Goal: Information Seeking & Learning: Find specific fact

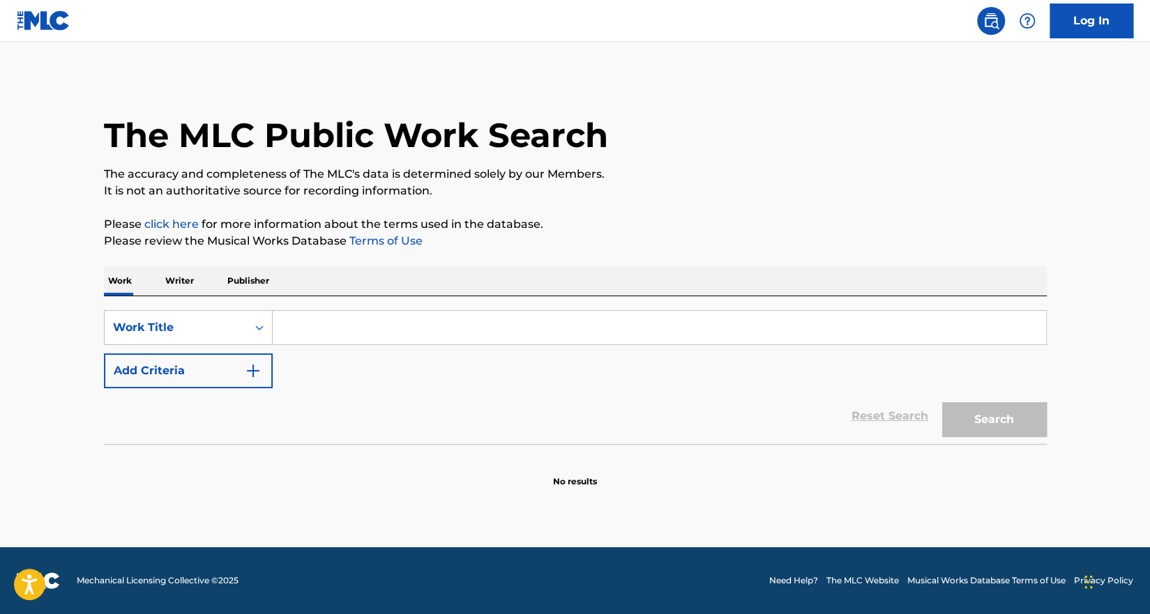
click at [365, 326] on input "Search Form" at bounding box center [659, 327] width 773 height 33
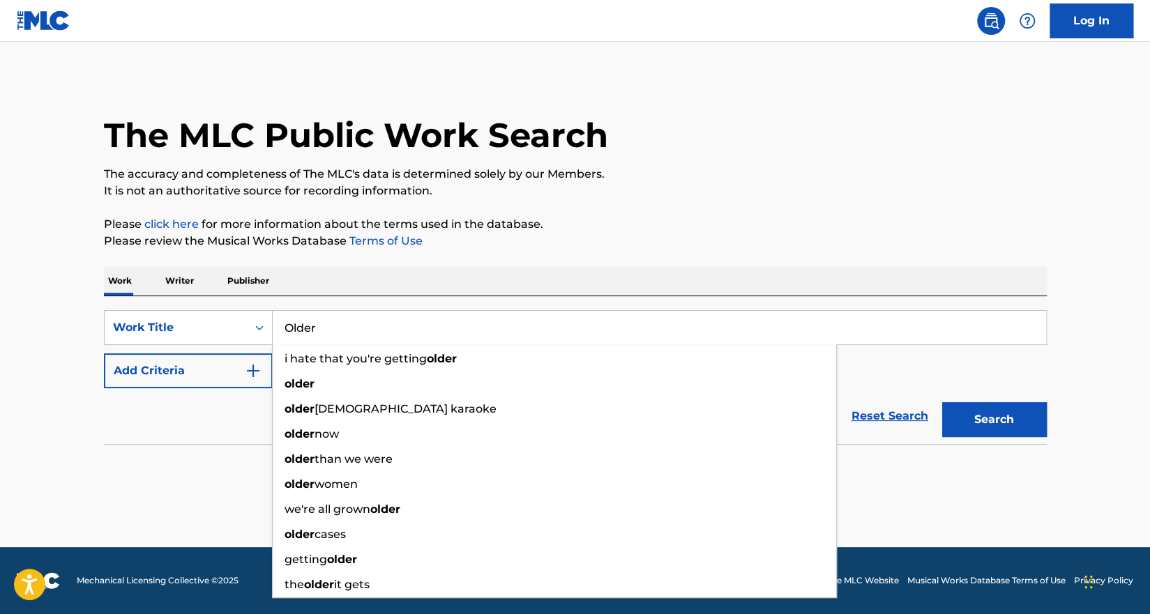
type input "Older"
click at [195, 362] on button "Add Criteria" at bounding box center [188, 370] width 169 height 35
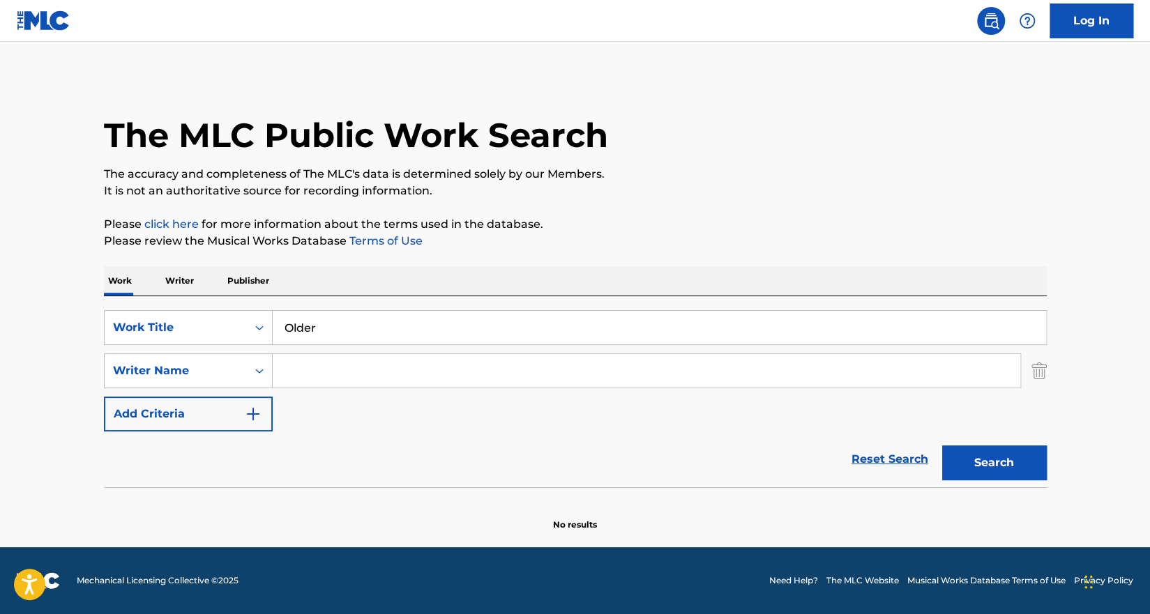
click at [321, 369] on input "Search Form" at bounding box center [646, 370] width 747 height 33
paste input "[PERSON_NAME]"
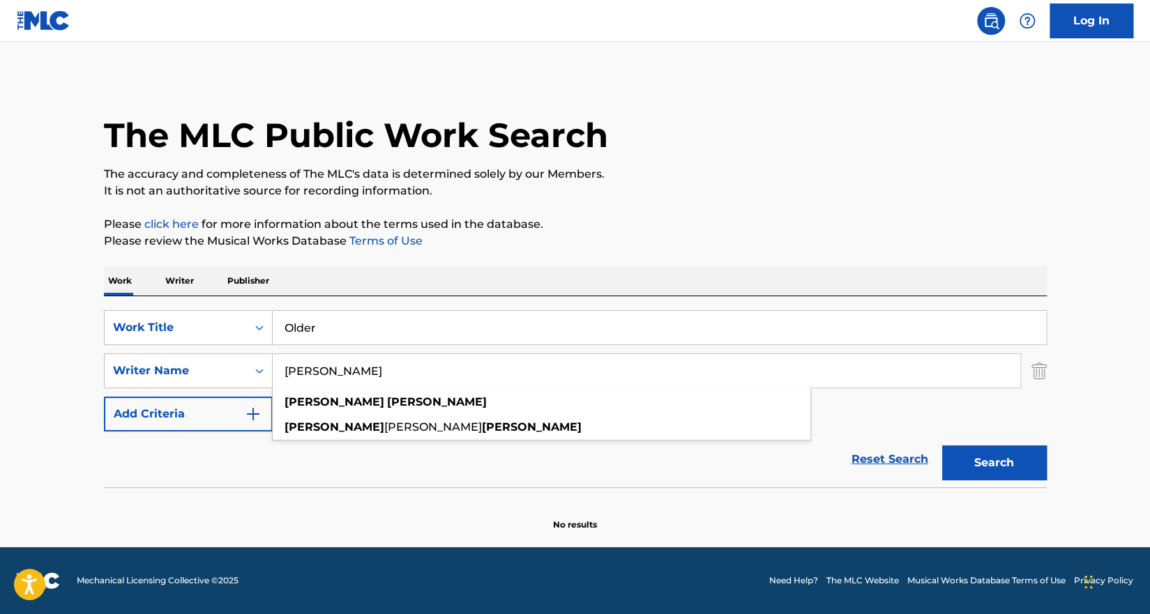
type input "[PERSON_NAME]"
click at [996, 457] on button "Search" at bounding box center [994, 463] width 105 height 35
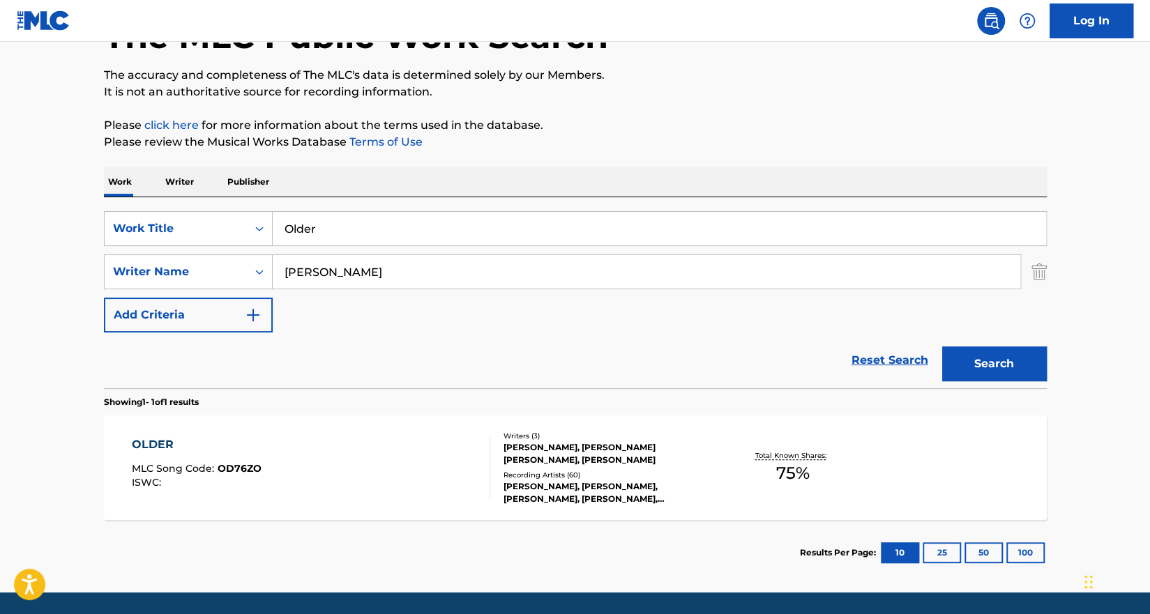
scroll to position [144, 0]
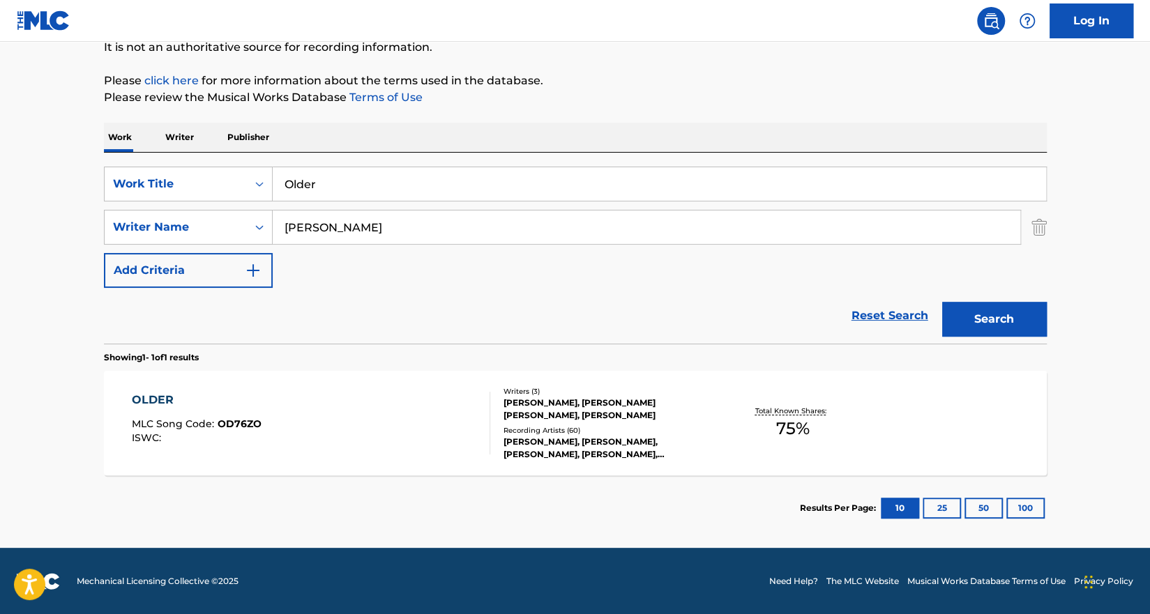
click at [713, 418] on div "[PERSON_NAME], [PERSON_NAME] [PERSON_NAME], [PERSON_NAME]" at bounding box center [608, 409] width 211 height 25
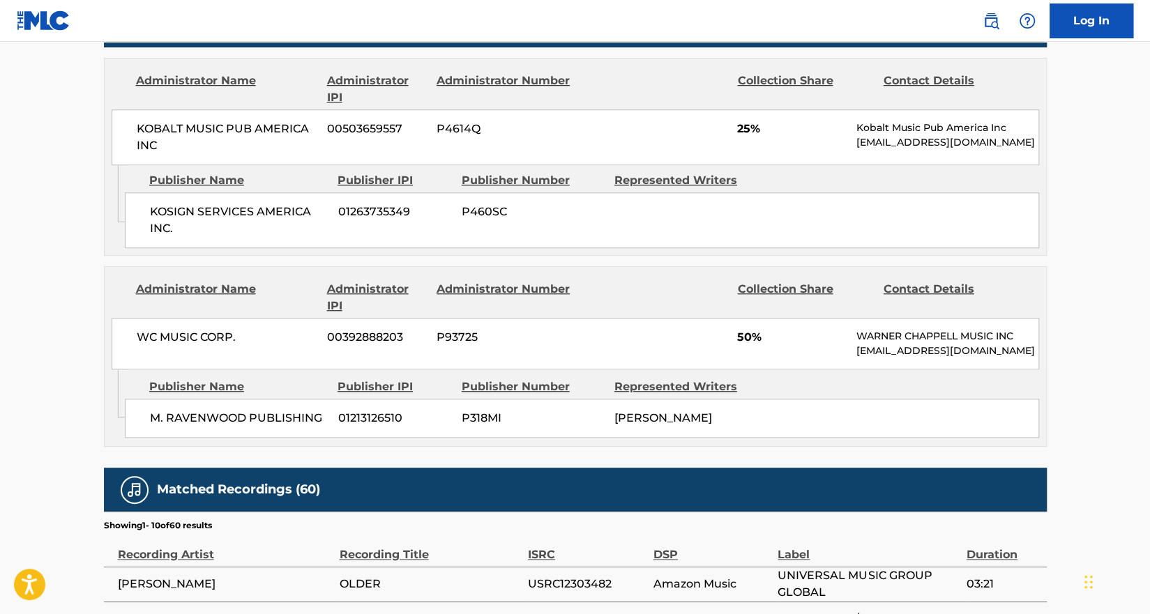
scroll to position [676, 0]
